Goal: Information Seeking & Learning: Learn about a topic

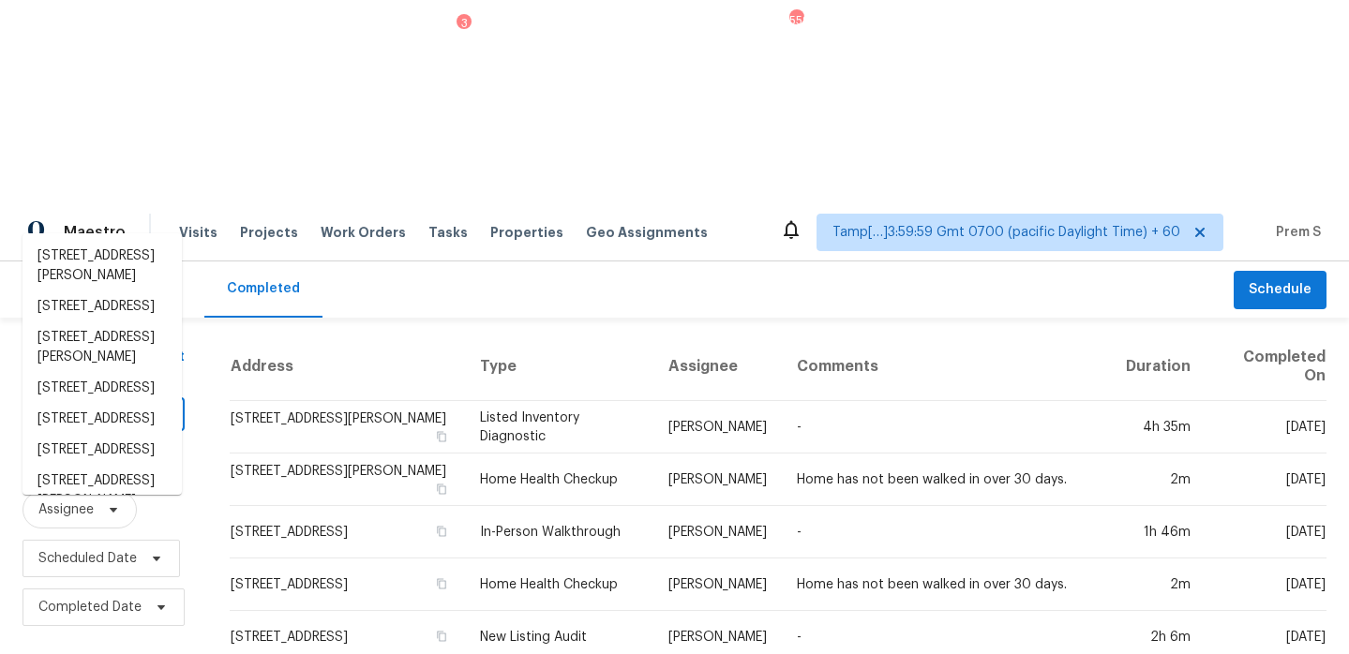
click at [132, 402] on div "​" at bounding box center [103, 416] width 162 height 29
paste input "[STREET_ADDRESS]"
type input "[STREET_ADDRESS]"
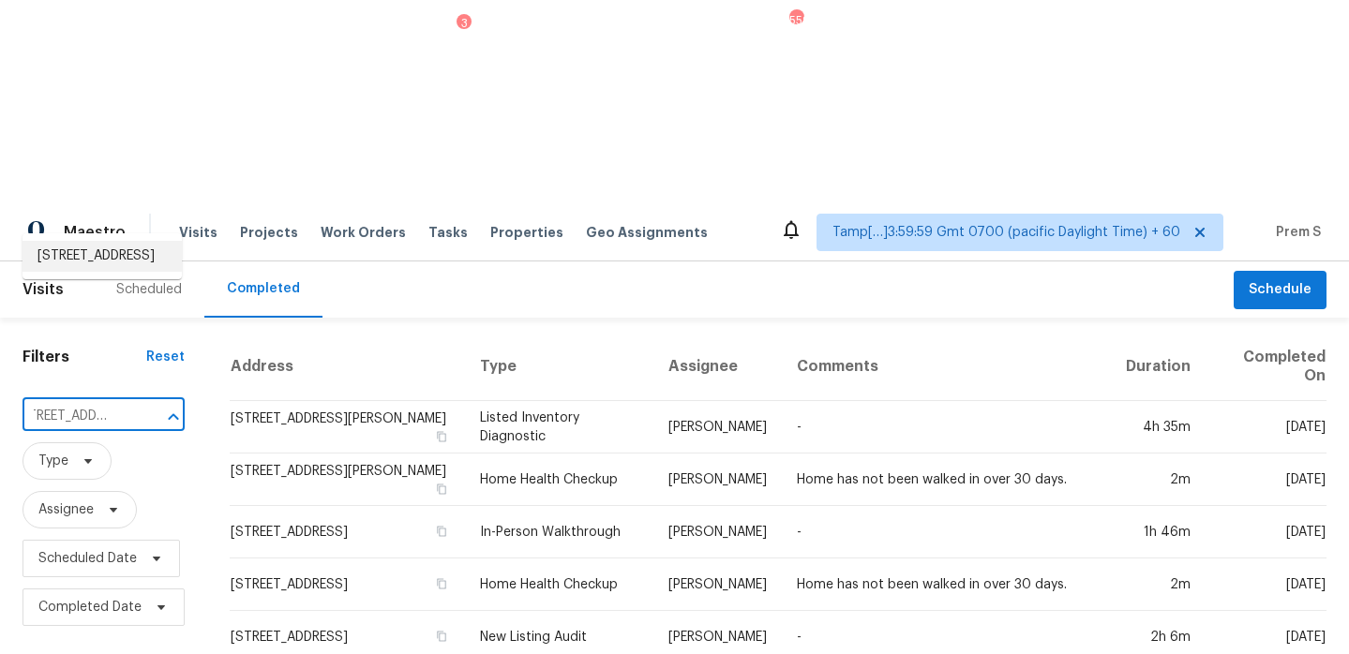
click at [124, 268] on li "[STREET_ADDRESS]" at bounding box center [101, 256] width 159 height 31
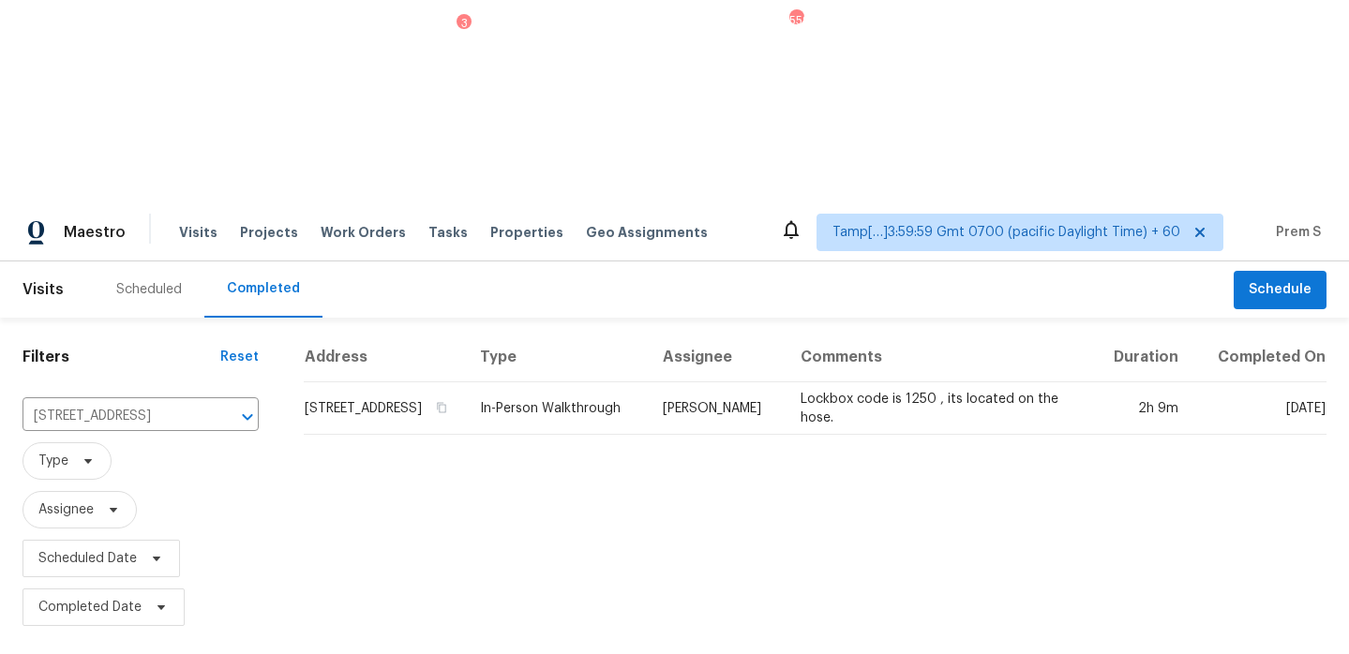
click at [437, 382] on td "[STREET_ADDRESS]" at bounding box center [384, 408] width 161 height 52
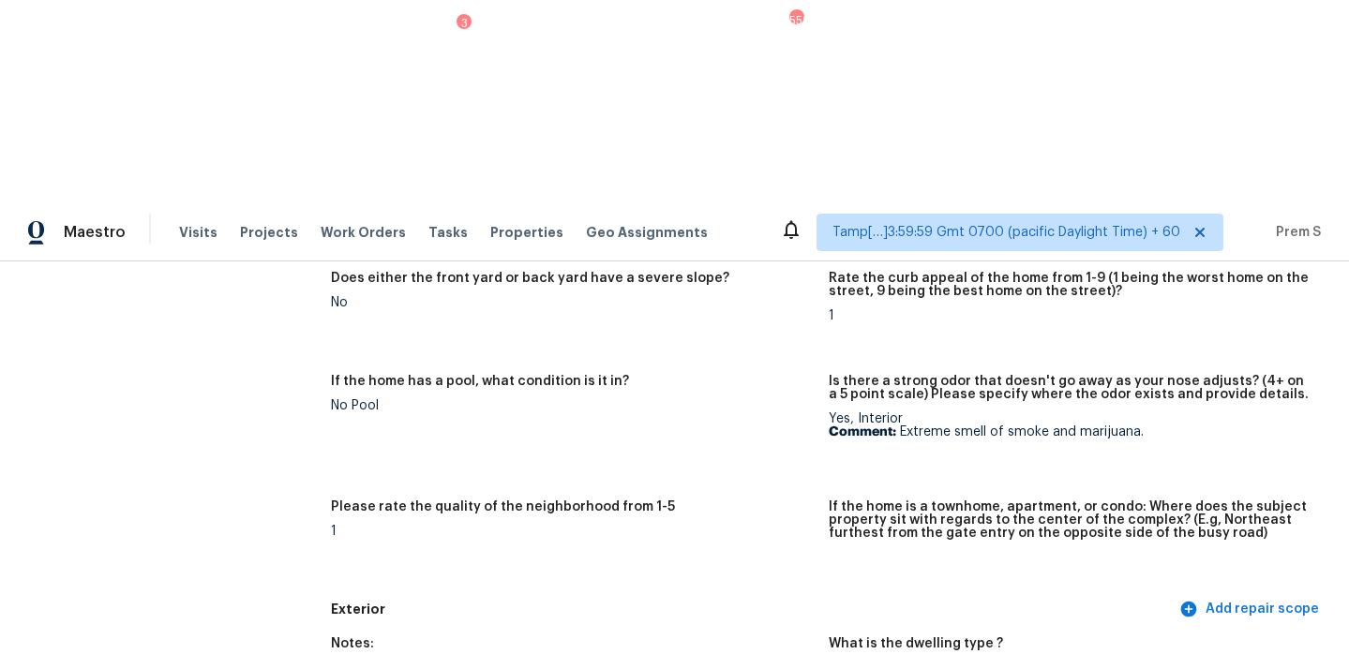
scroll to position [760, 0]
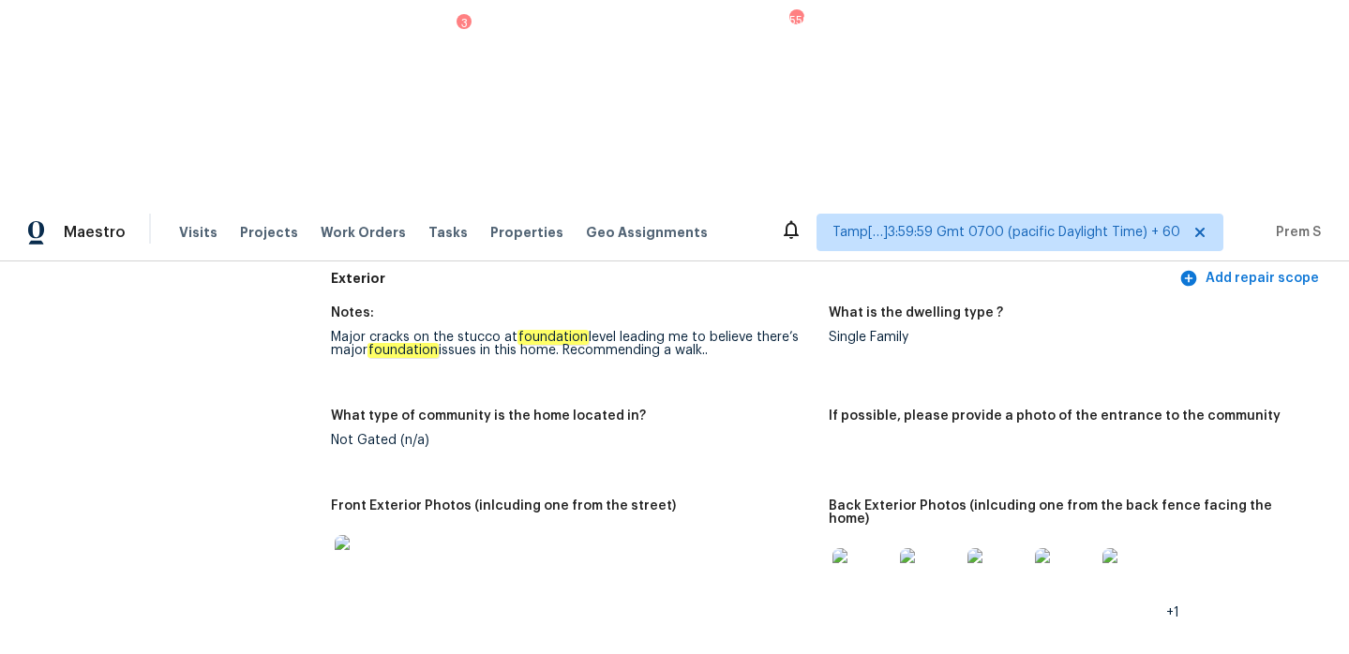
drag, startPoint x: 337, startPoint y: 132, endPoint x: 755, endPoint y: 162, distance: 419.1
click at [755, 306] on figure "Notes: Major cracks on the stucco at foundation level leading me to believe the…" at bounding box center [580, 346] width 498 height 81
drag, startPoint x: 723, startPoint y: 157, endPoint x: 326, endPoint y: 137, distance: 397.9
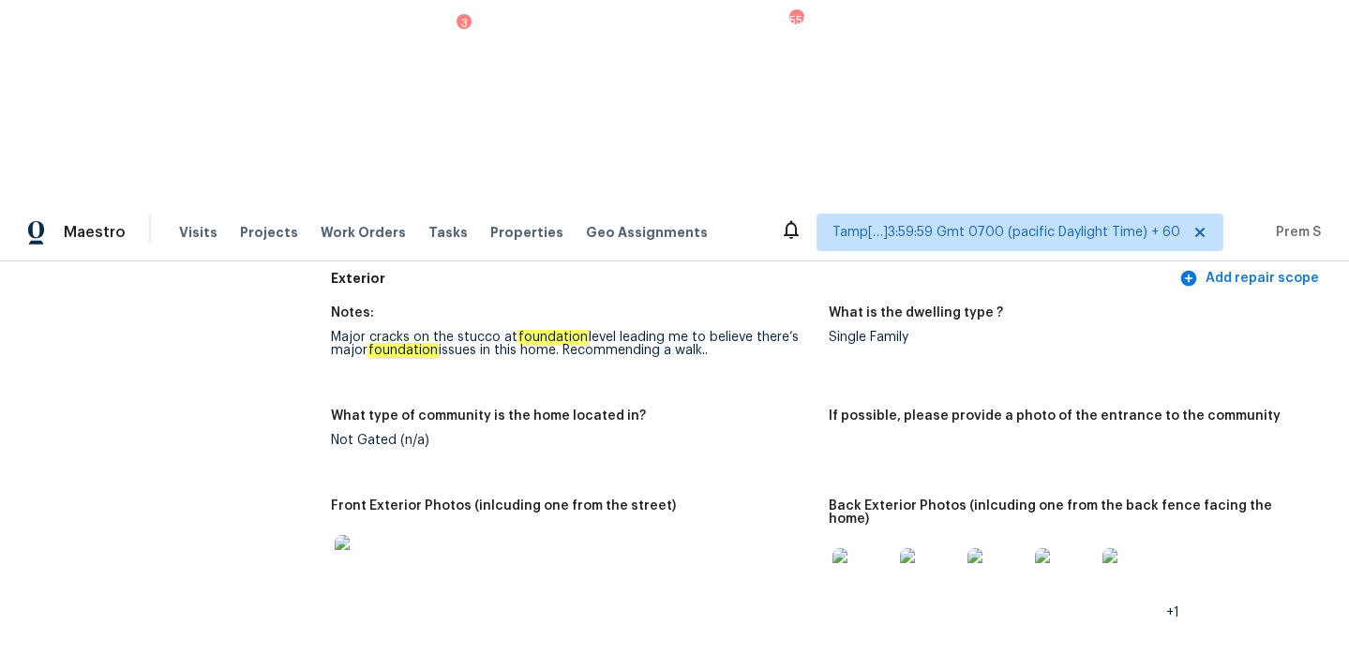
copy div "Major cracks on the stucco at foundation level leading me to believe there’s ma…"
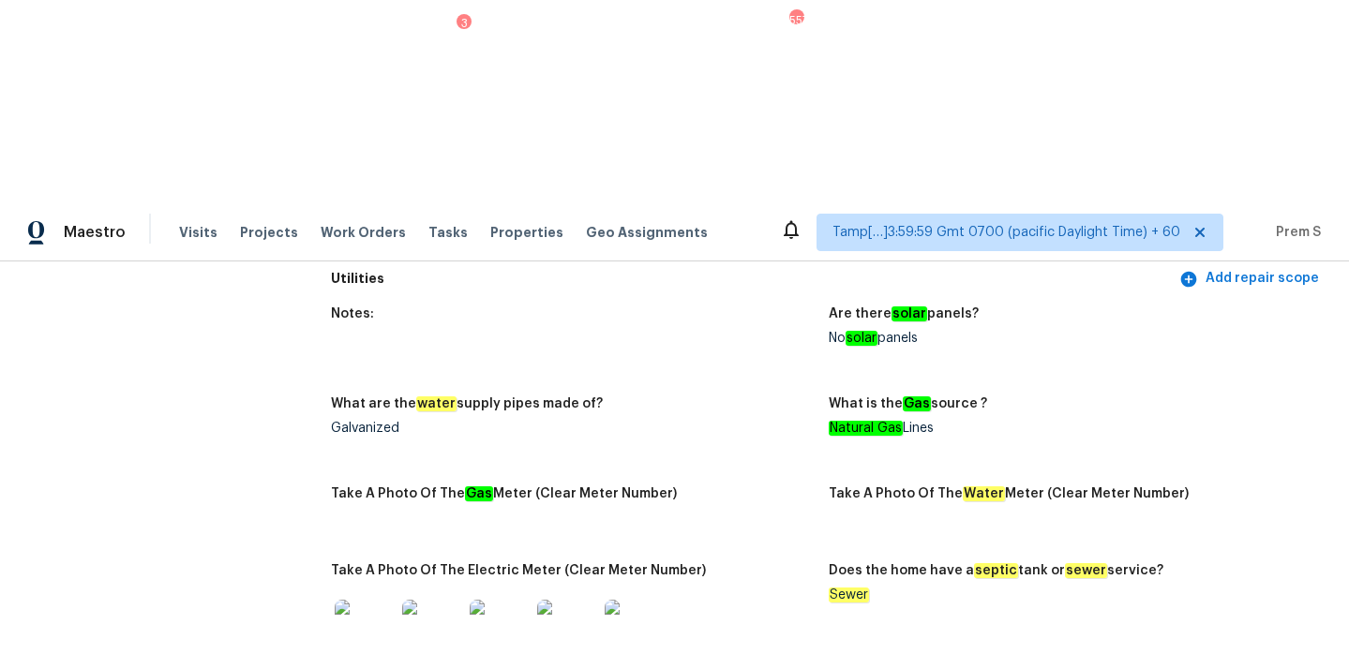
scroll to position [1399, 0]
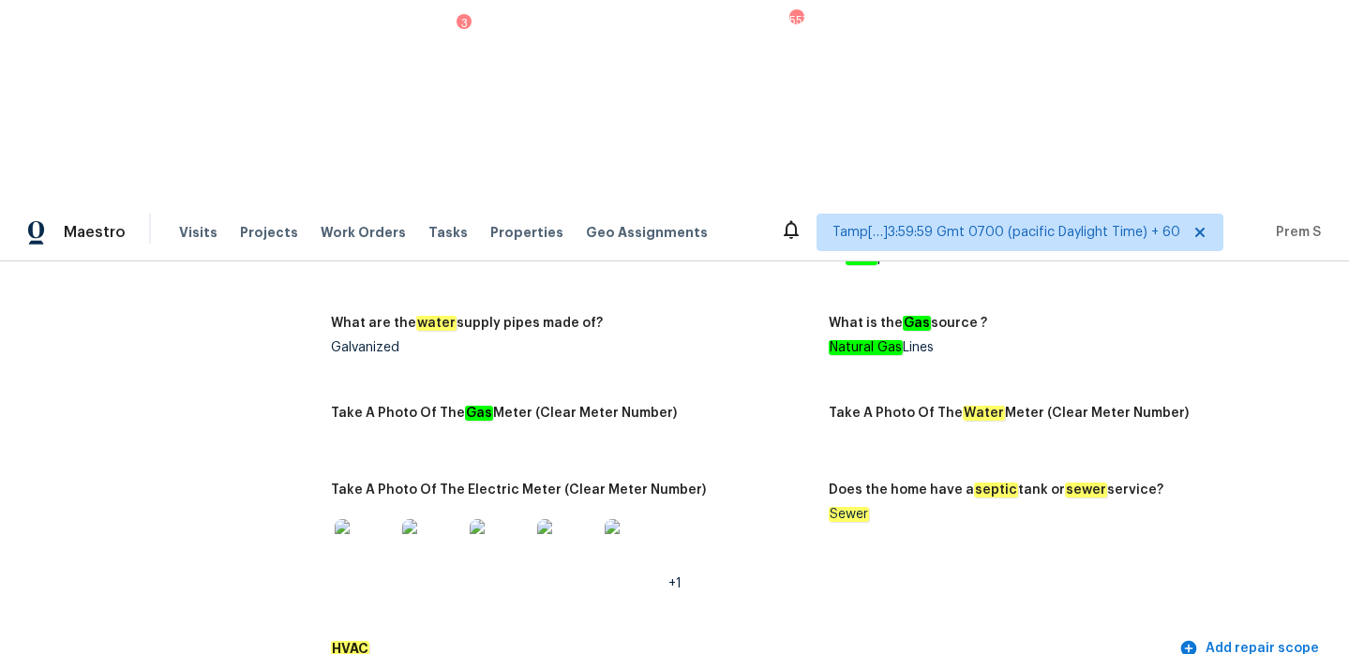
copy div "No central heater air."
click at [357, 519] on img at bounding box center [365, 549] width 60 height 60
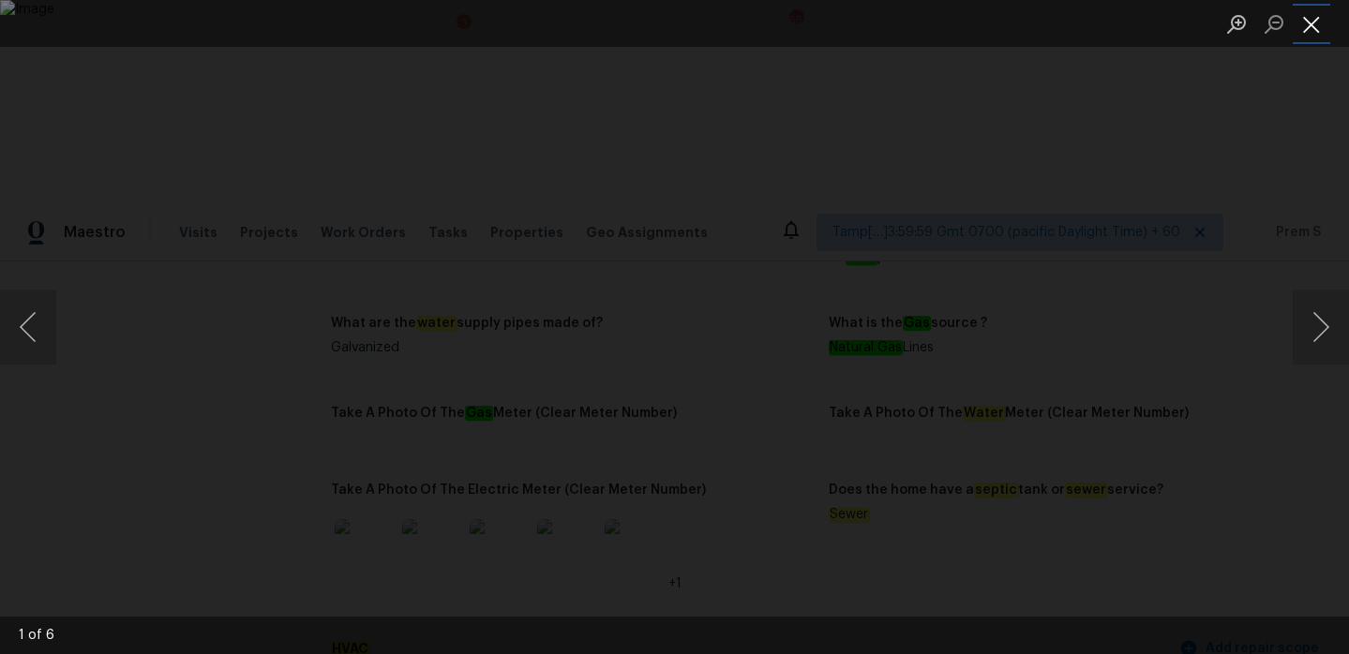
click at [1315, 25] on button "Close lightbox" at bounding box center [1310, 23] width 37 height 33
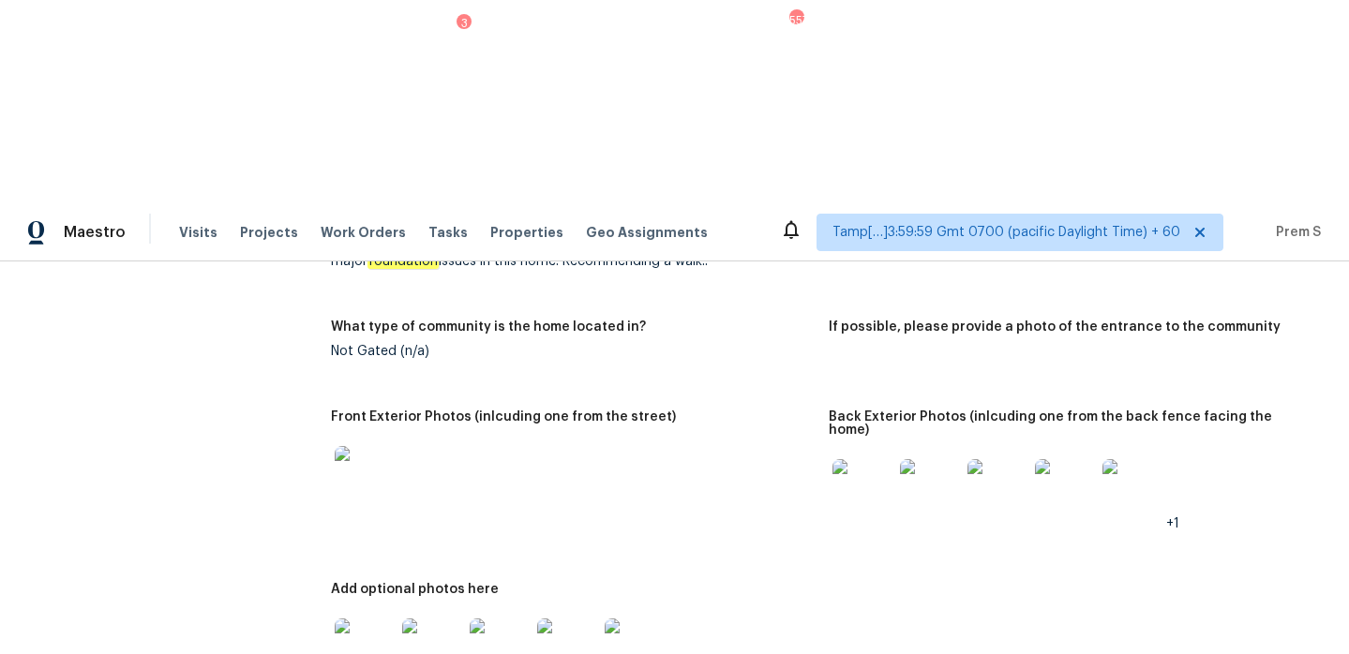
scroll to position [966, 0]
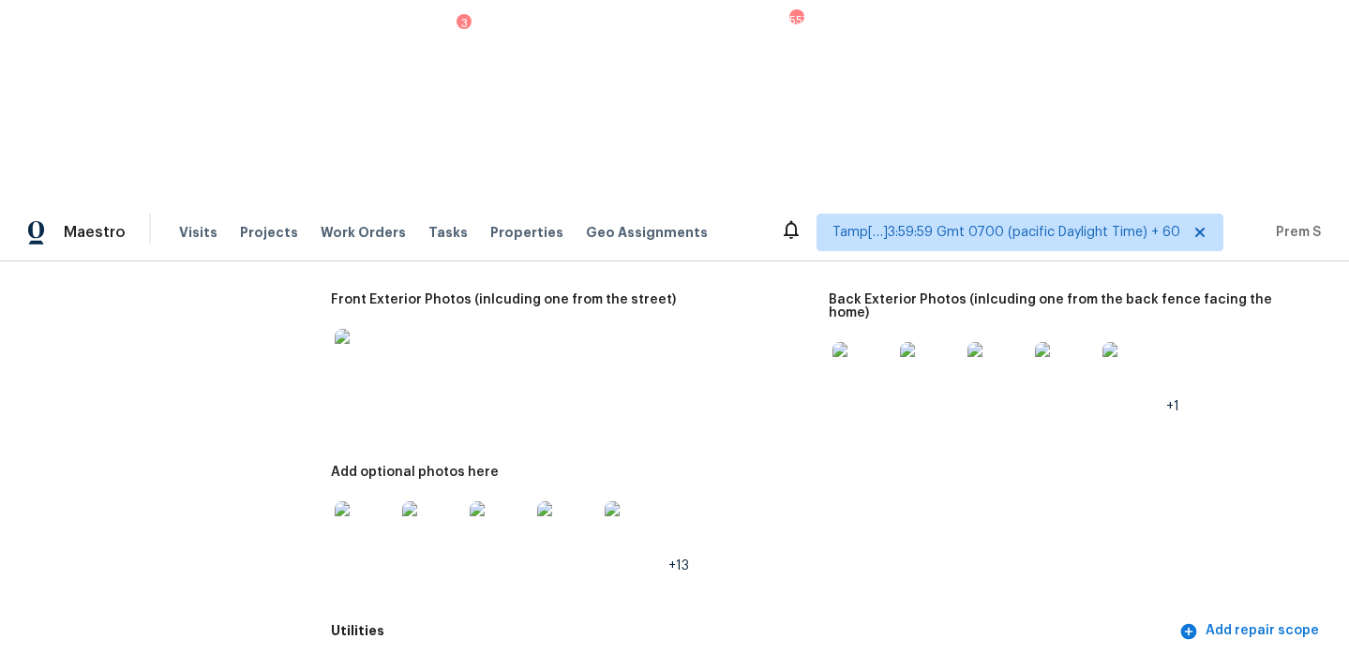
click at [353, 501] on img at bounding box center [365, 531] width 60 height 60
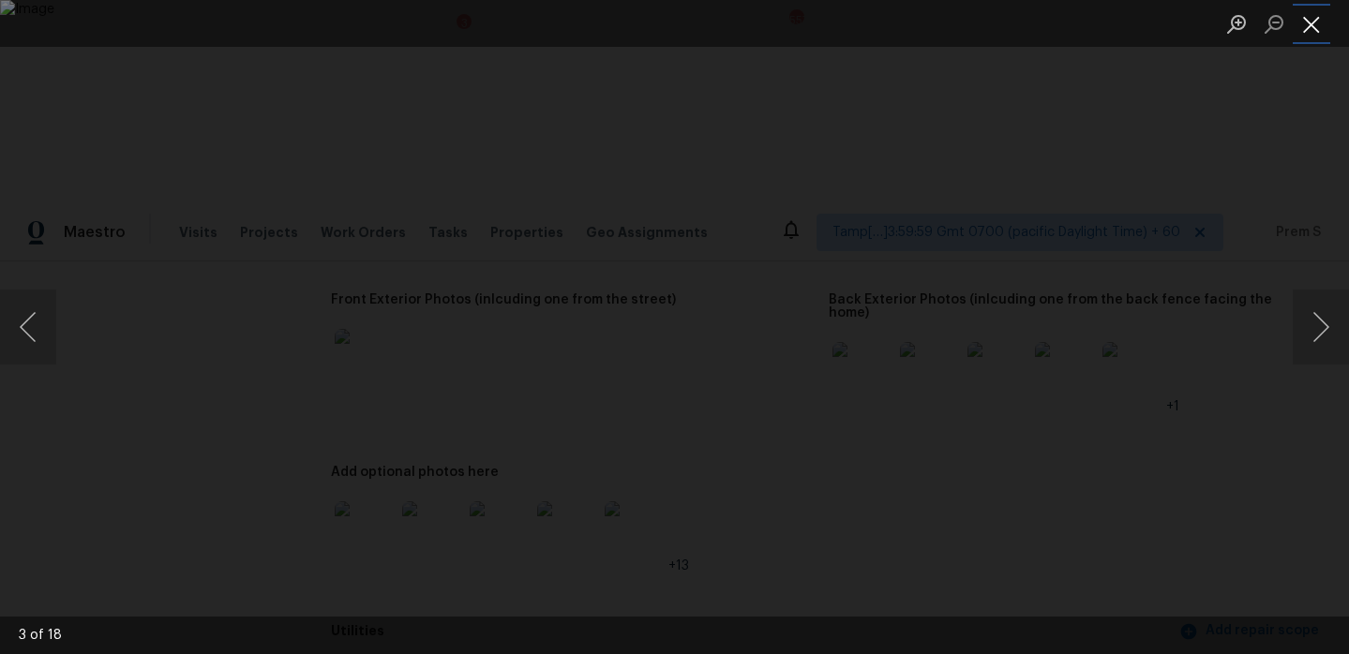
click at [1319, 15] on button "Close lightbox" at bounding box center [1310, 23] width 37 height 33
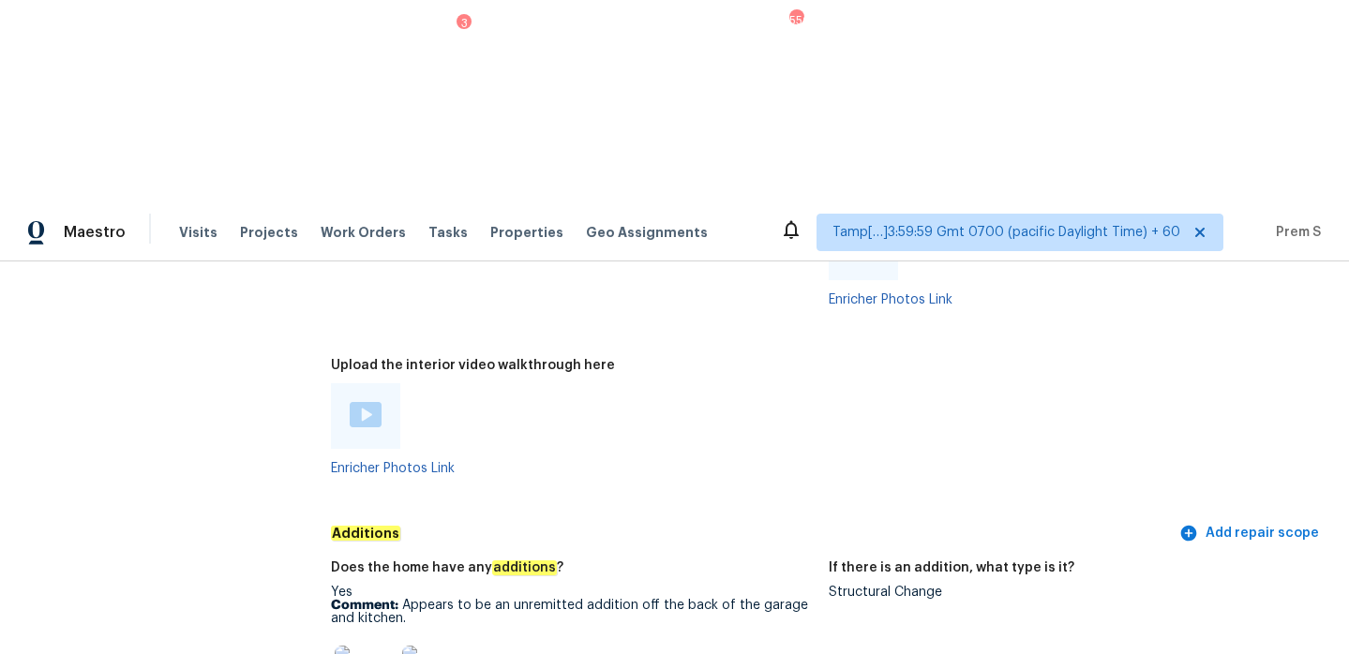
scroll to position [3713, 0]
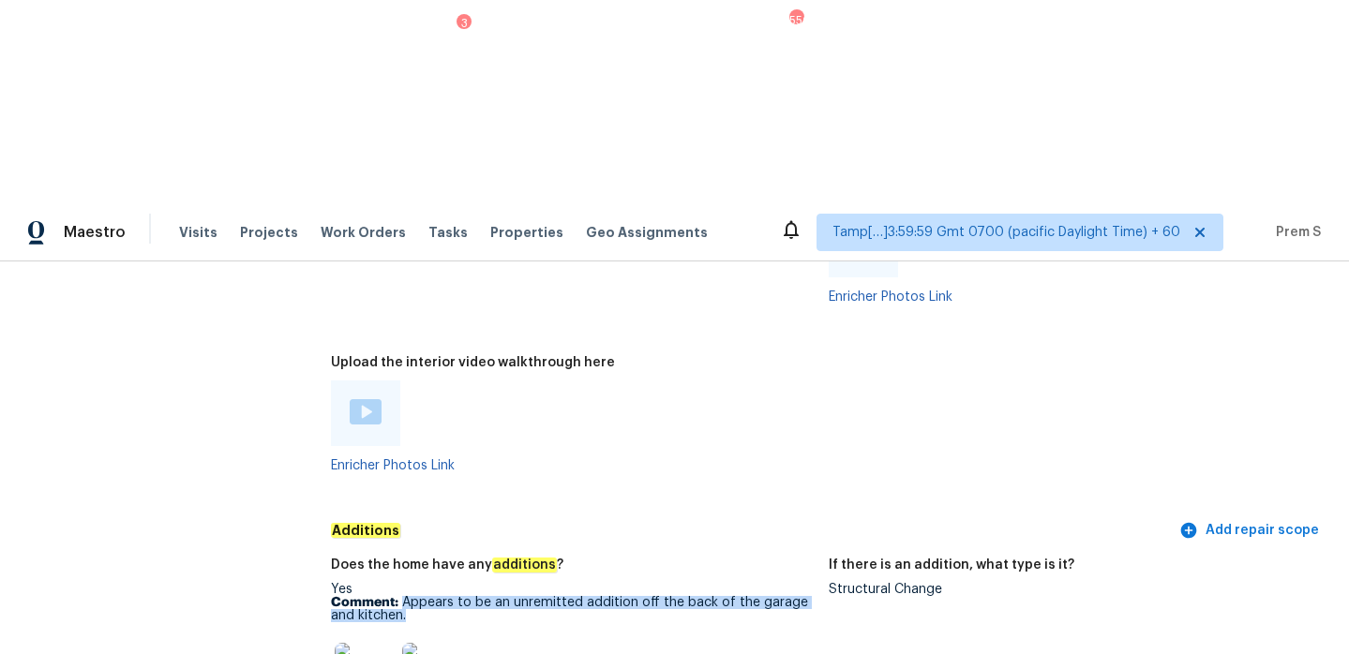
drag, startPoint x: 405, startPoint y: 358, endPoint x: 405, endPoint y: 371, distance: 13.1
click at [405, 596] on p "Comment: Appears to be an unremitted addition off the back of the garage and ki…" at bounding box center [572, 609] width 483 height 26
copy p "Appears to be an unremitted addition off the back of the garage and kitchen."
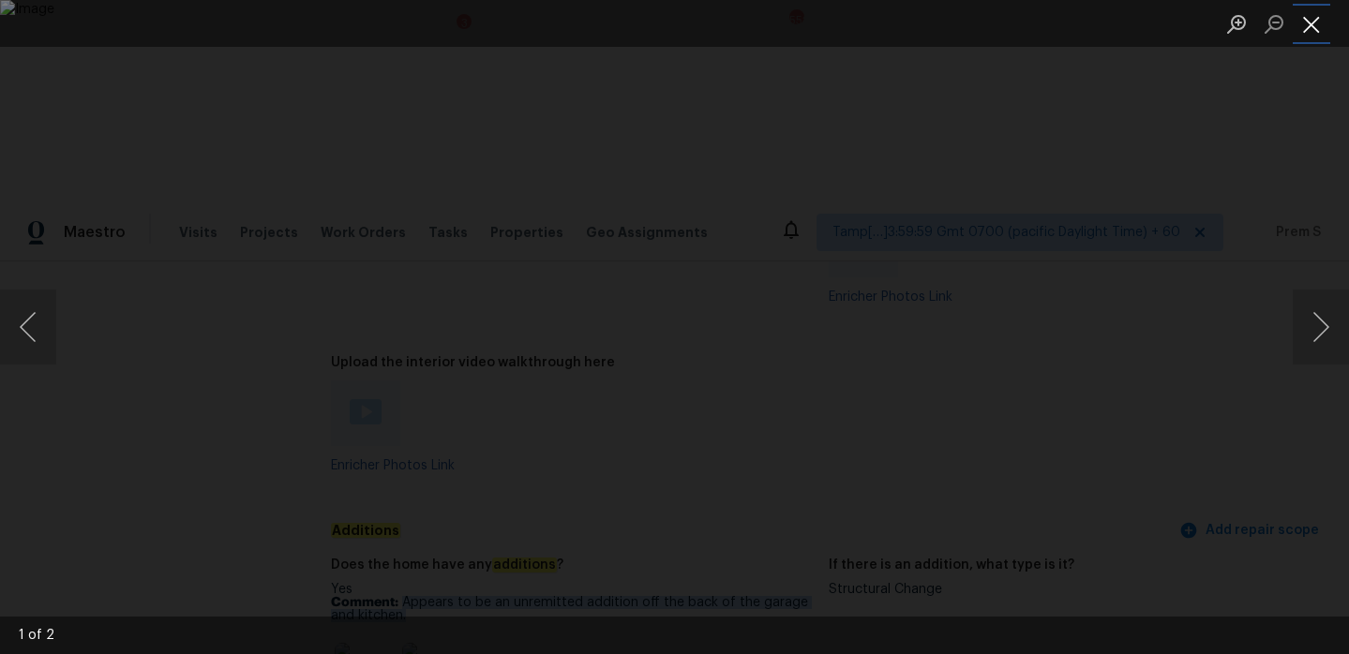
click at [1297, 21] on button "Close lightbox" at bounding box center [1310, 23] width 37 height 33
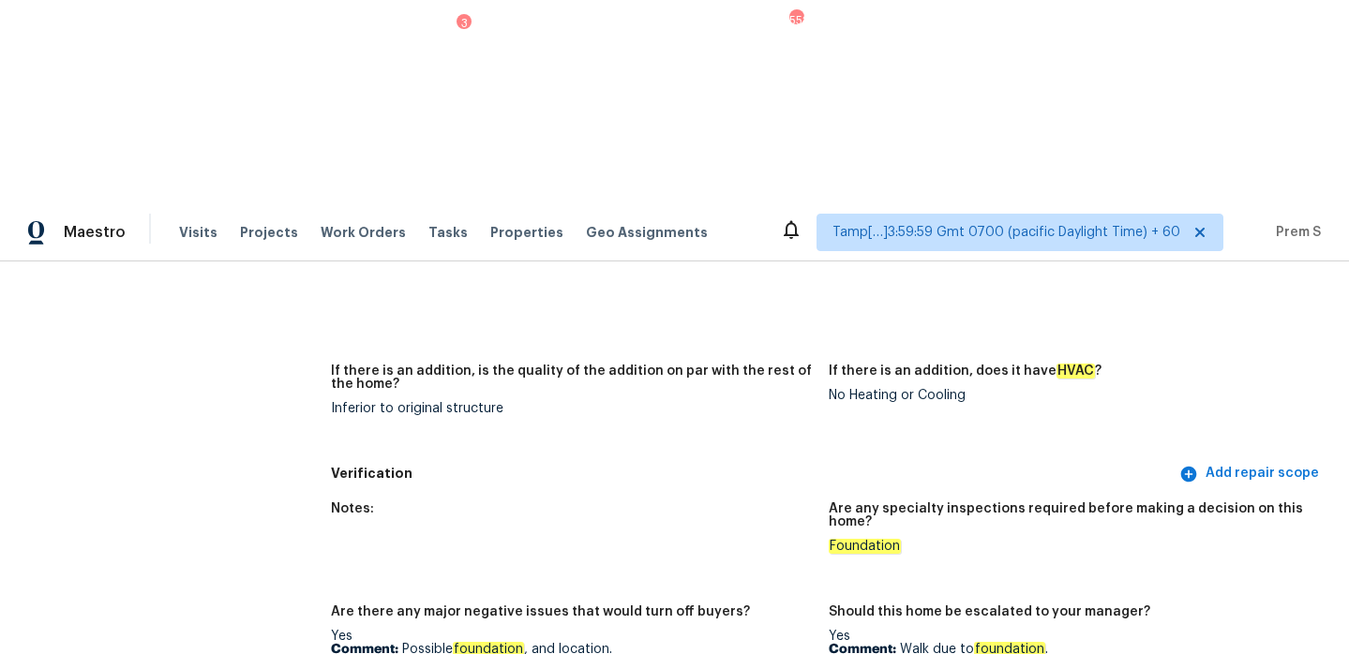
scroll to position [4668, 0]
